Goal: Task Accomplishment & Management: Complete application form

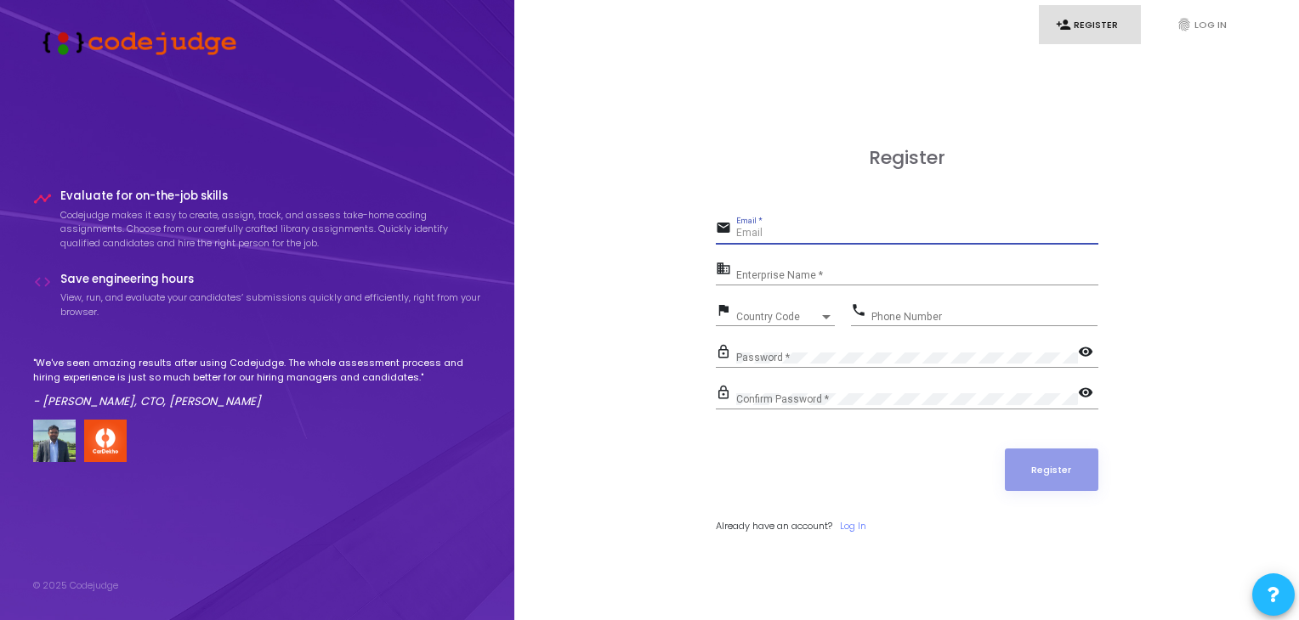
click at [928, 230] on input "Email *" at bounding box center [917, 234] width 362 height 12
type input "[EMAIL_ADDRESS][DOMAIN_NAME]"
click at [891, 278] on input "Enterprise Name *" at bounding box center [917, 275] width 362 height 12
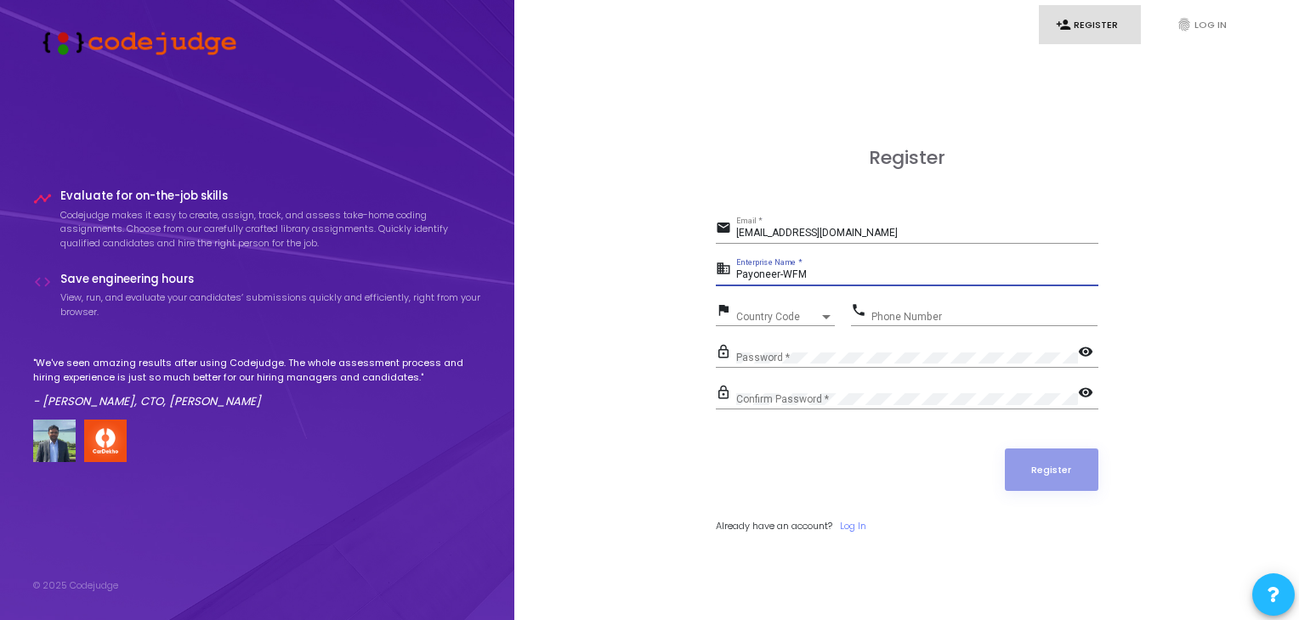
type input "Payoneer-WFM"
click at [765, 314] on span "Country Code" at bounding box center [766, 316] width 60 height 11
type input "9"
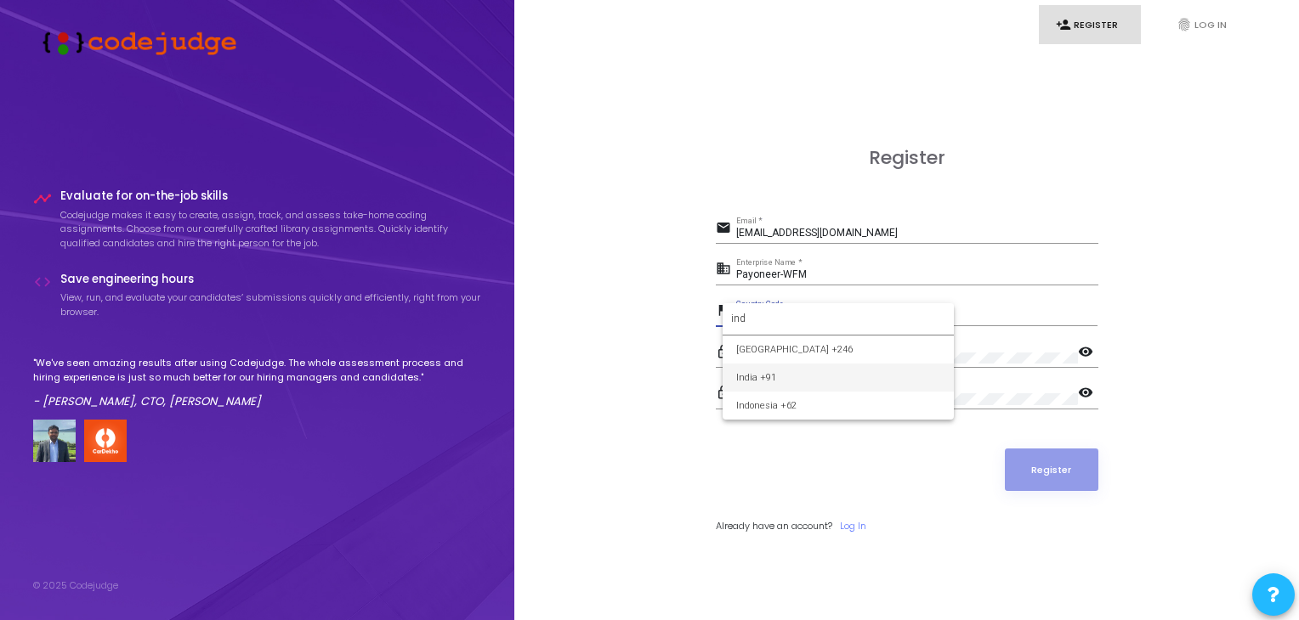
type input "ind"
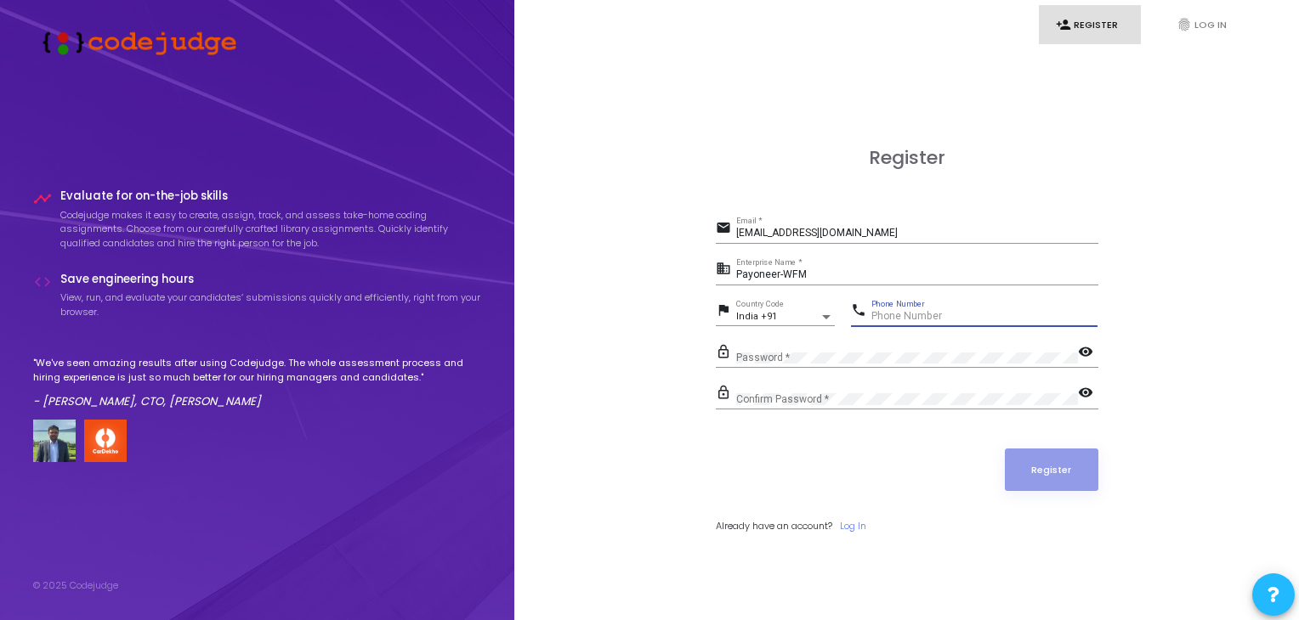
click at [952, 311] on input "Phone Number" at bounding box center [984, 317] width 226 height 12
type input "9311516479"
click at [1079, 357] on mat-icon "visibility" at bounding box center [1088, 353] width 20 height 20
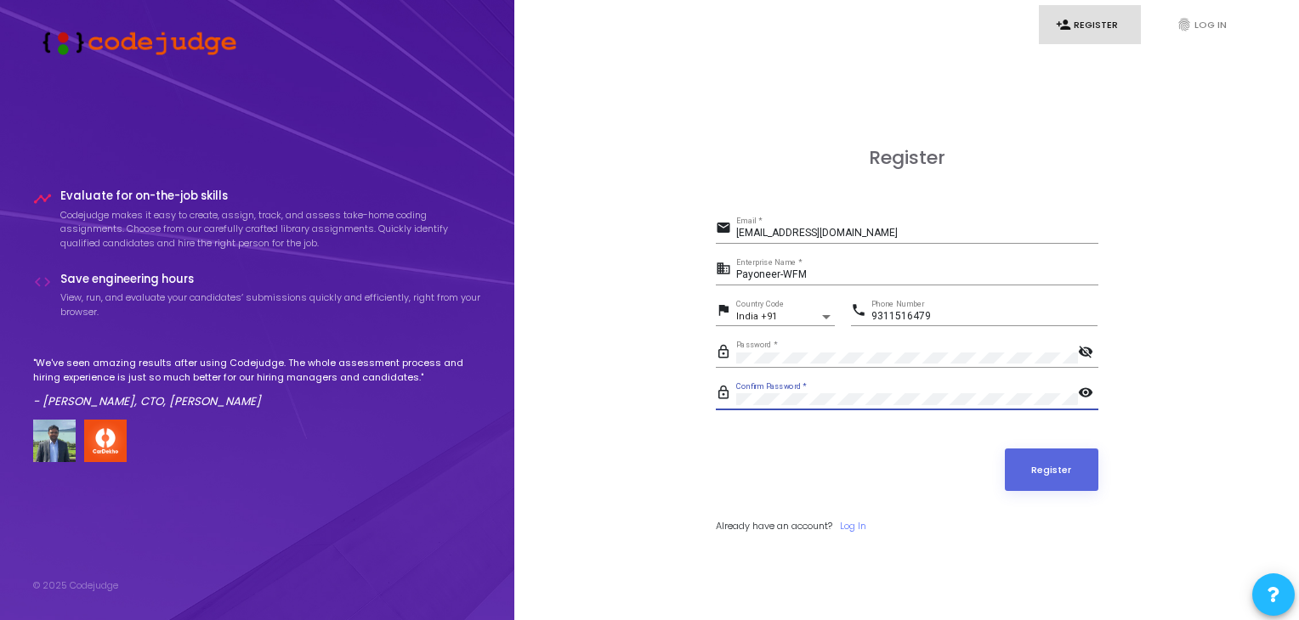
click at [1005, 449] on button "Register" at bounding box center [1051, 470] width 93 height 42
click at [869, 234] on input "[EMAIL_ADDRESS][DOMAIN_NAME]" at bounding box center [917, 234] width 362 height 12
click at [783, 193] on div "Register email [EMAIL_ADDRESS][DOMAIN_NAME] Email * business Payoneer-WFM Enter…" at bounding box center [907, 359] width 382 height 424
click at [1062, 475] on button "Register" at bounding box center [1051, 470] width 93 height 42
click at [858, 526] on link "Log In" at bounding box center [853, 526] width 26 height 14
